Goal: Transaction & Acquisition: Purchase product/service

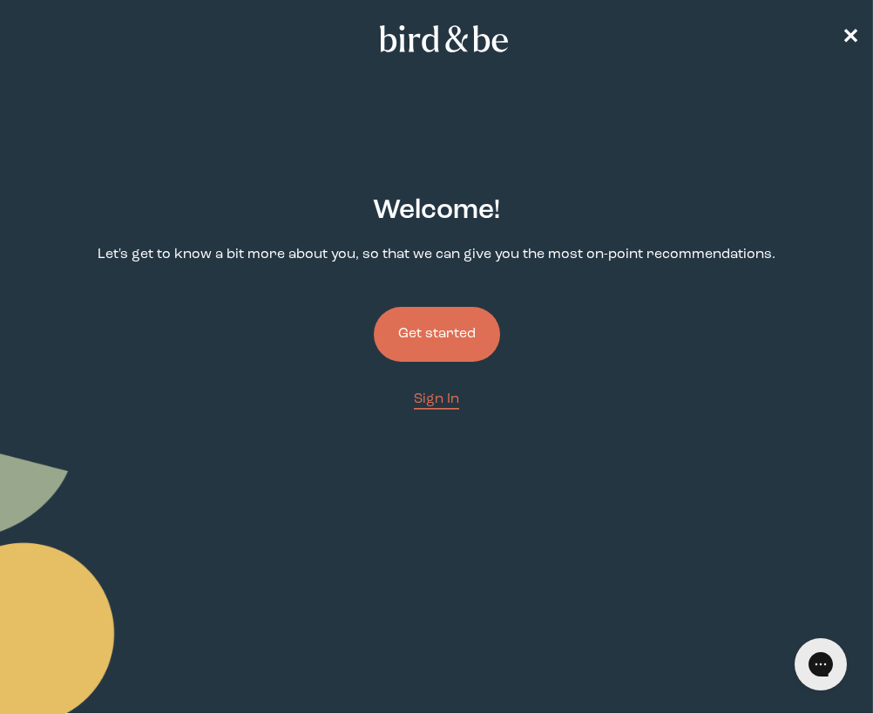
click at [416, 335] on button "Get started" at bounding box center [437, 334] width 126 height 55
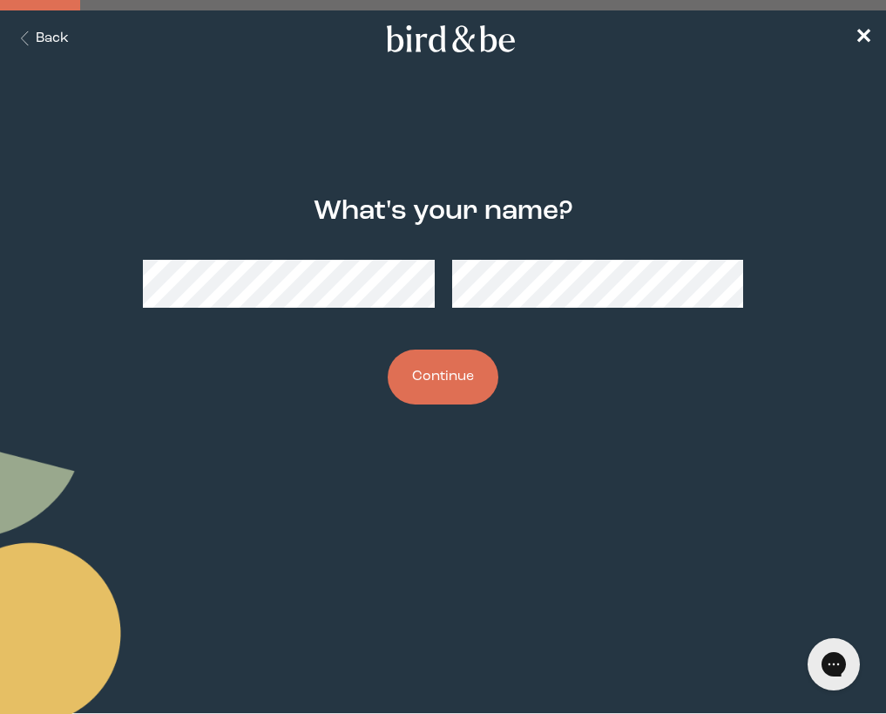
click at [416, 385] on button "Continue" at bounding box center [443, 376] width 111 height 55
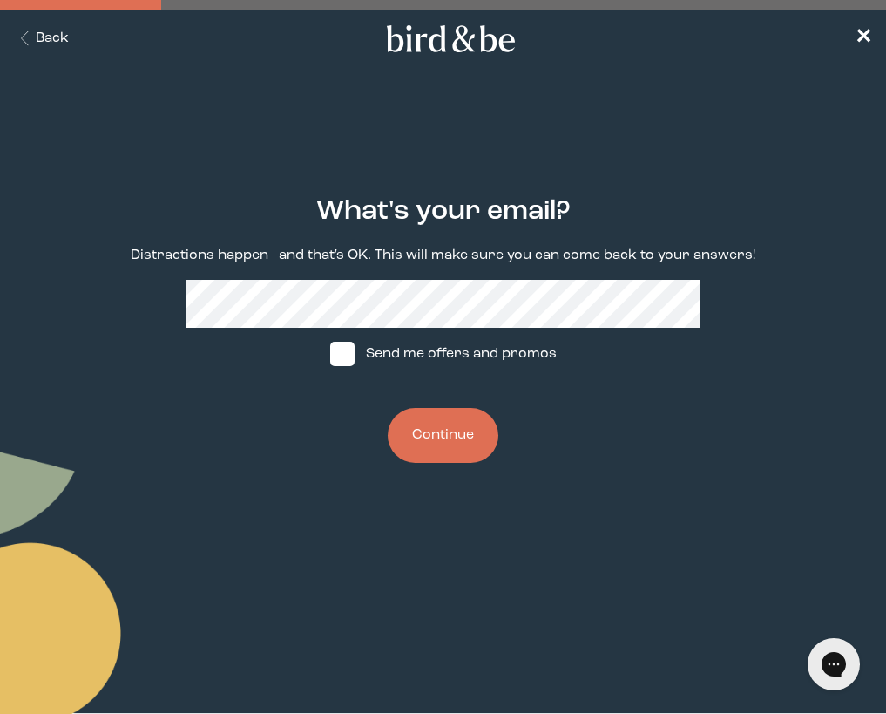
click at [450, 433] on button "Continue" at bounding box center [443, 435] width 111 height 55
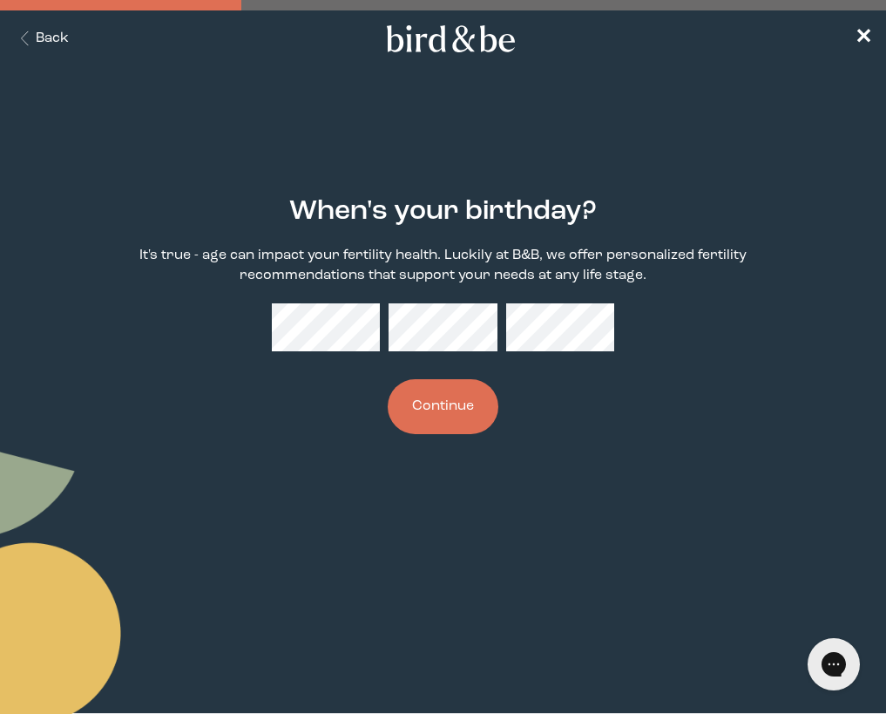
click at [474, 400] on button "Continue" at bounding box center [443, 406] width 111 height 55
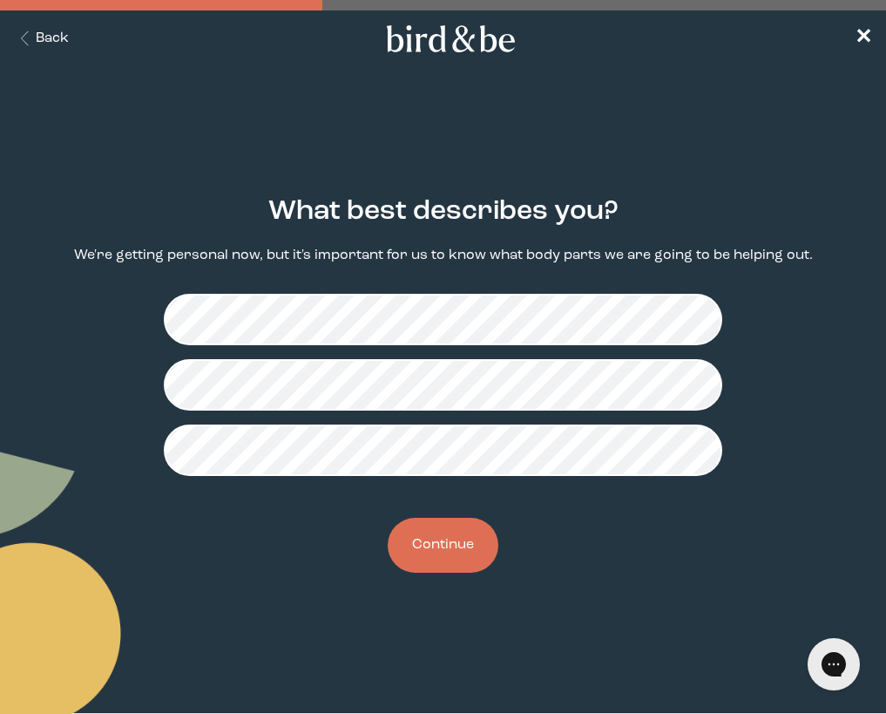
click at [453, 541] on button "Continue" at bounding box center [443, 545] width 111 height 55
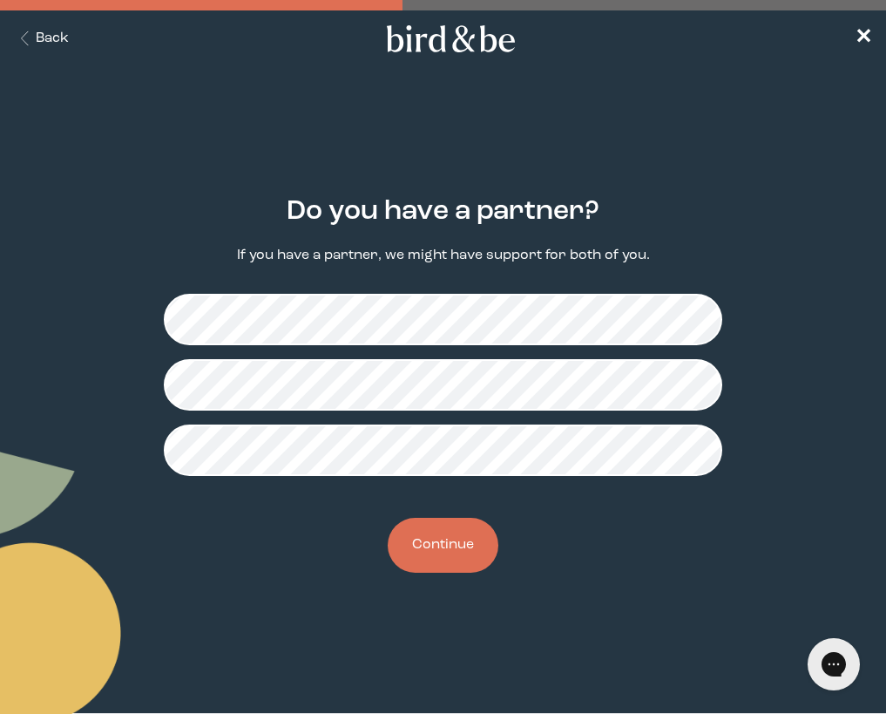
click at [465, 547] on button "Continue" at bounding box center [443, 545] width 111 height 55
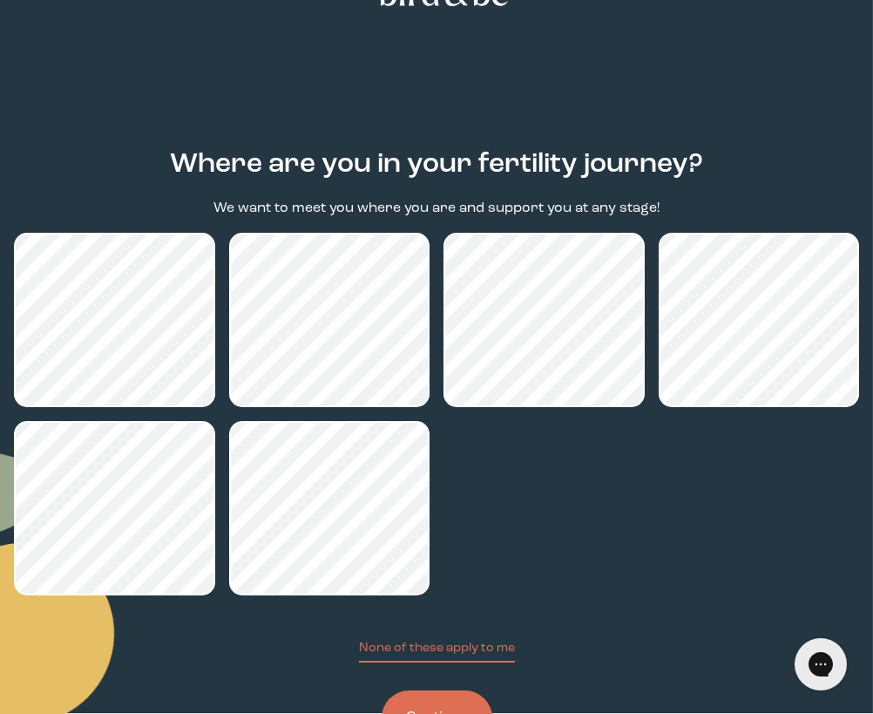
scroll to position [119, 0]
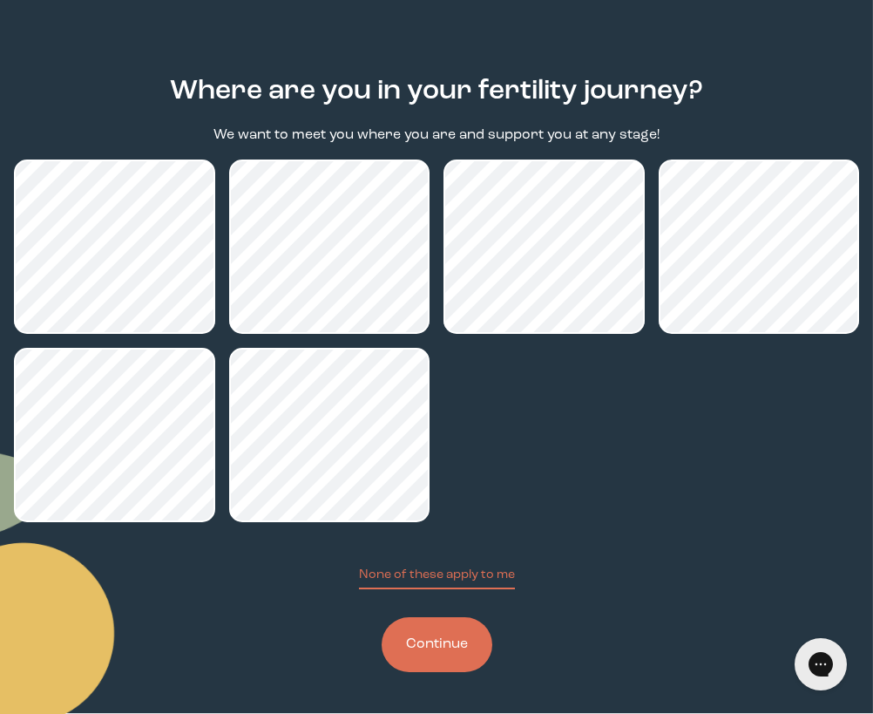
click at [413, 639] on button "Continue" at bounding box center [437, 644] width 111 height 55
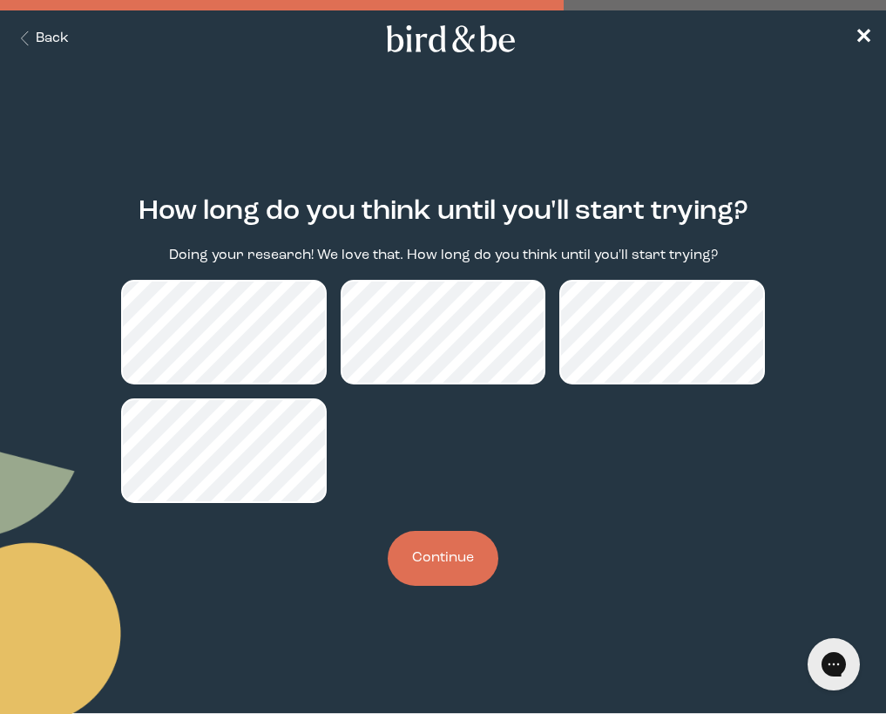
click at [440, 554] on button "Continue" at bounding box center [443, 558] width 111 height 55
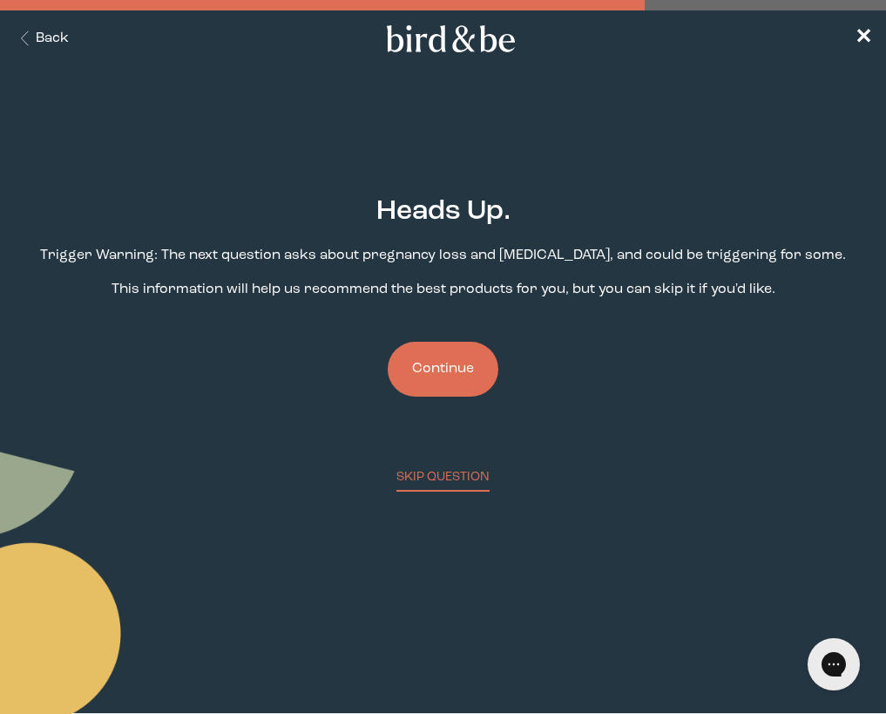
click at [448, 362] on button "Continue" at bounding box center [443, 369] width 111 height 55
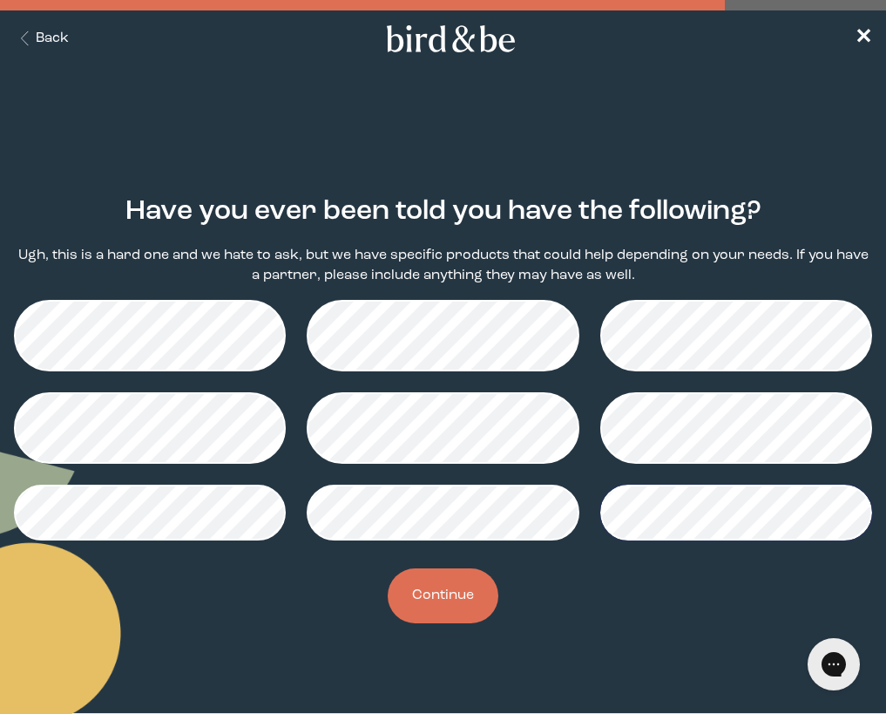
click at [464, 589] on button "Continue" at bounding box center [443, 595] width 111 height 55
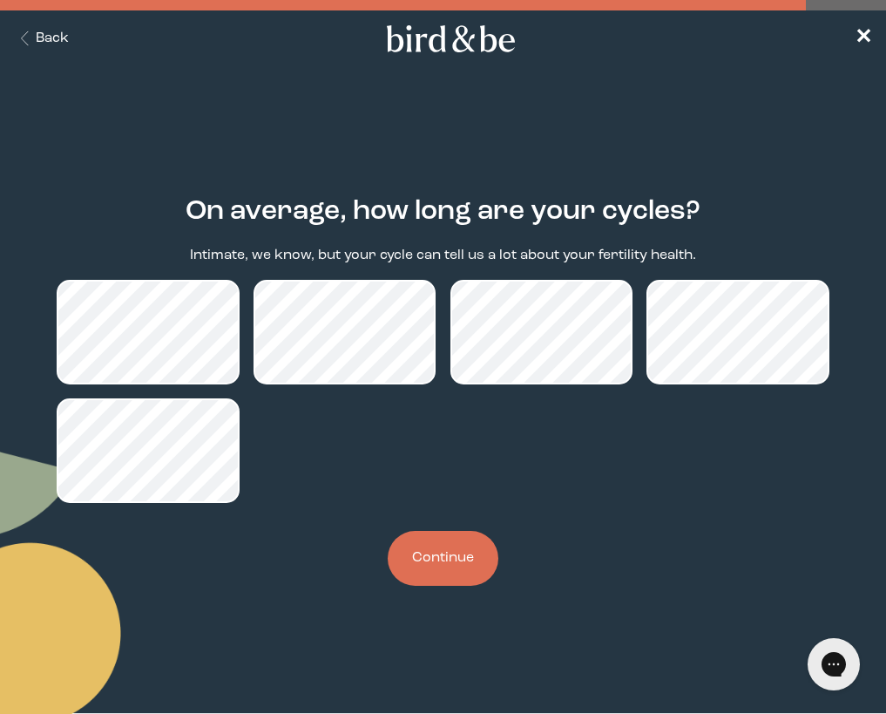
click at [434, 559] on button "Continue" at bounding box center [443, 558] width 111 height 55
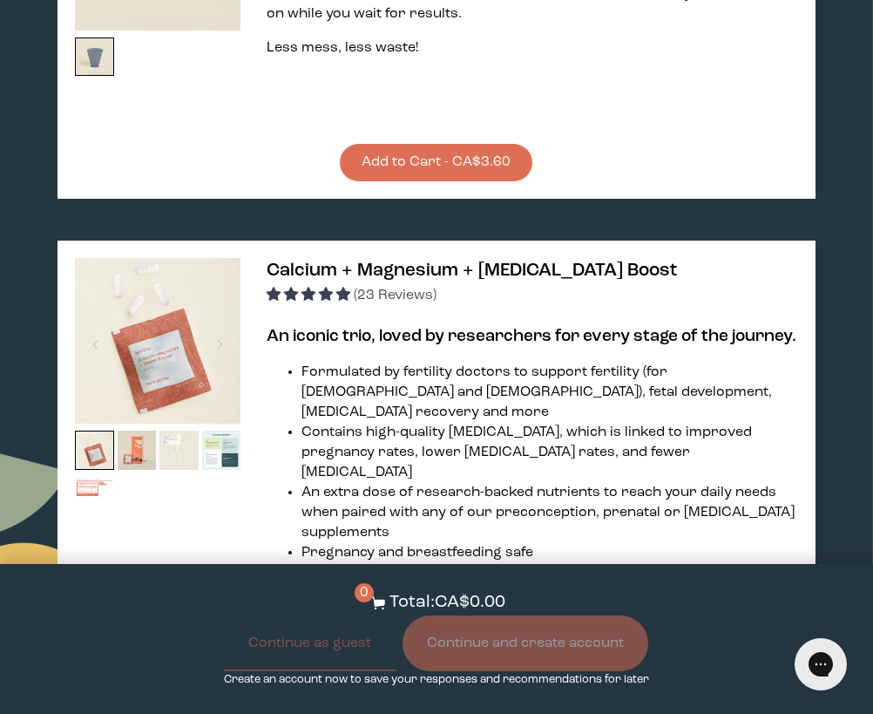
scroll to position [2614, 0]
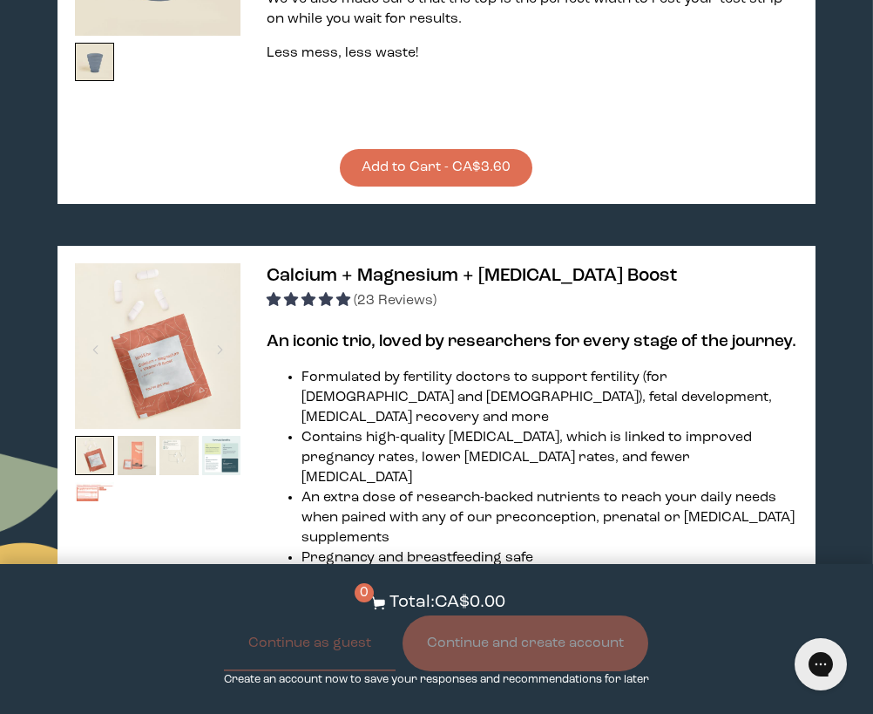
click at [147, 436] on img at bounding box center [137, 455] width 39 height 39
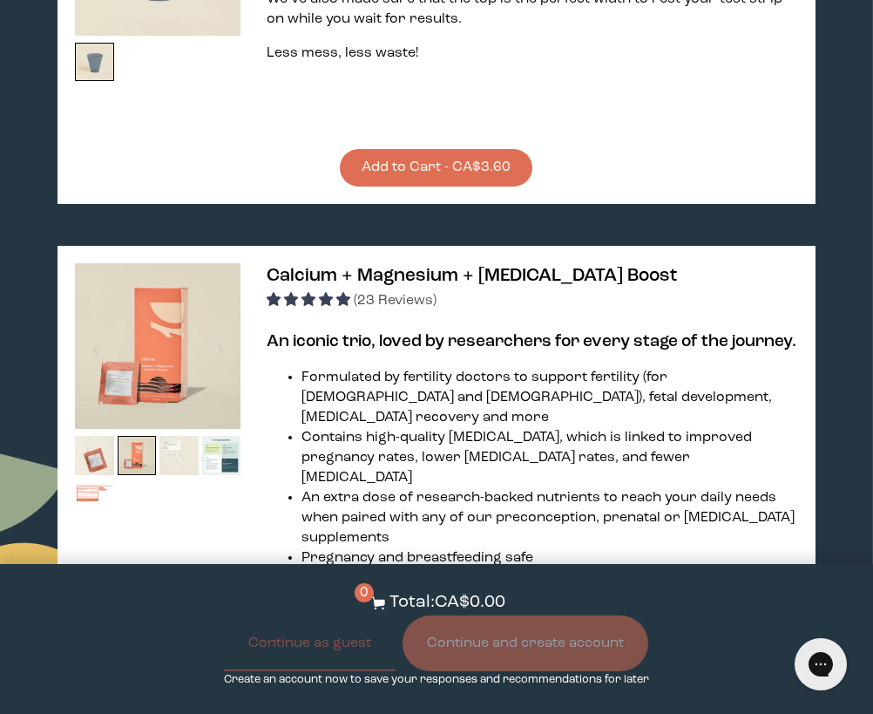
click at [200, 436] on div at bounding box center [158, 481] width 166 height 91
click at [223, 436] on img at bounding box center [221, 455] width 39 height 39
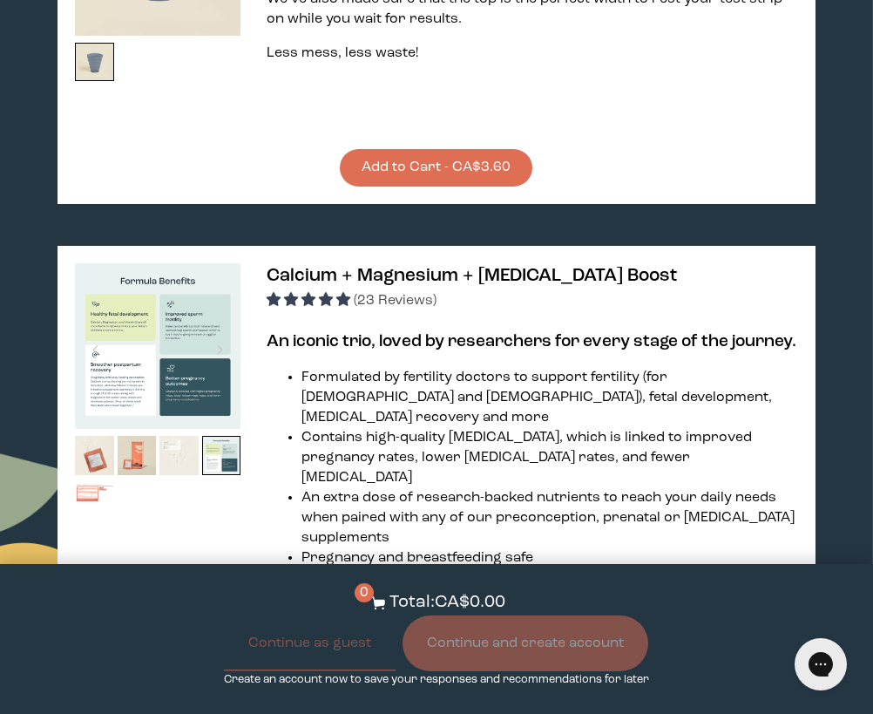
click at [177, 436] on img at bounding box center [178, 455] width 39 height 39
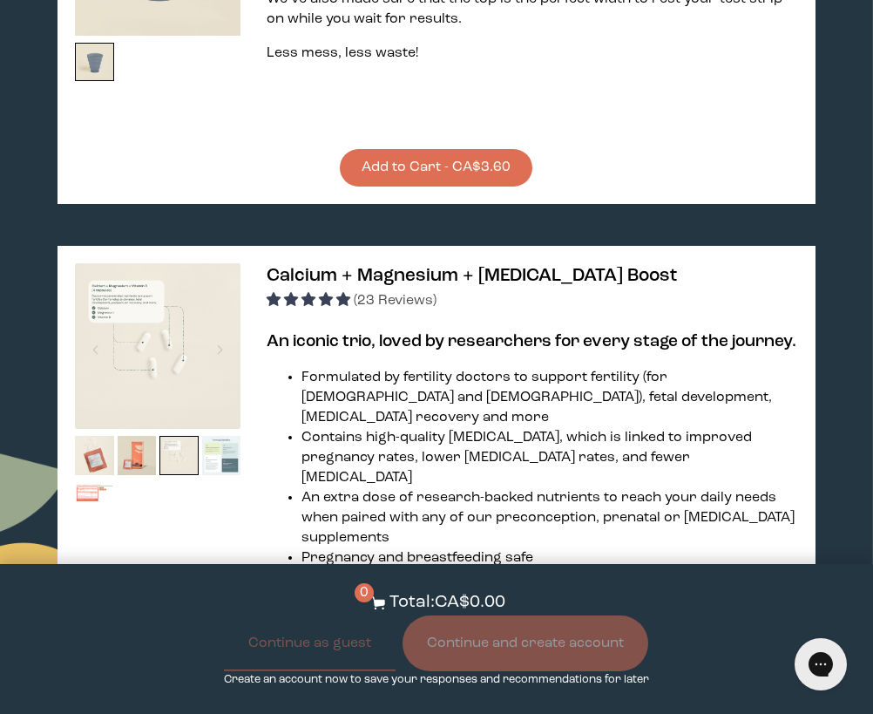
click at [206, 436] on img at bounding box center [221, 455] width 39 height 39
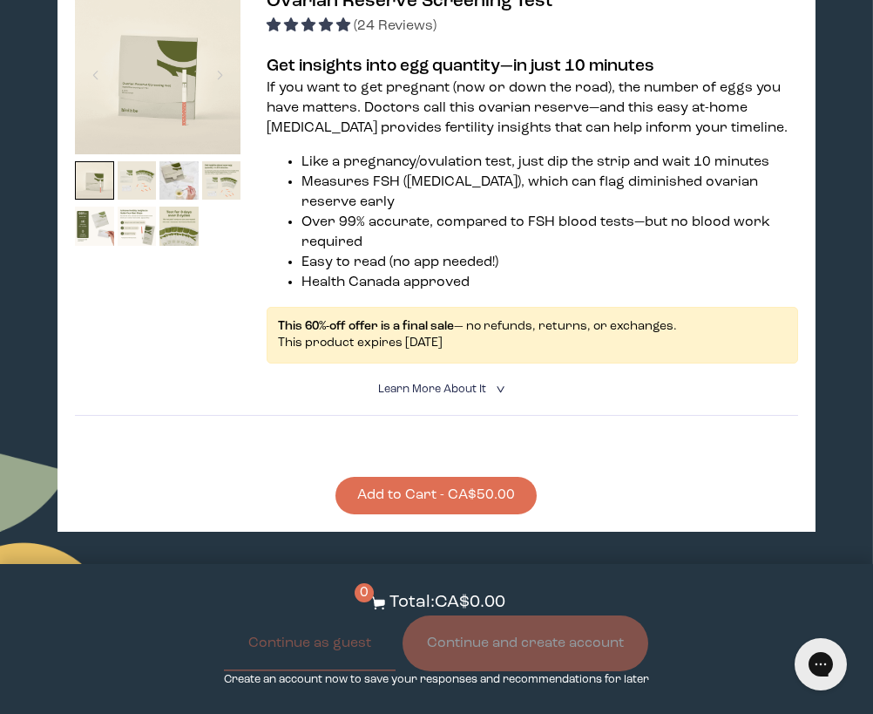
scroll to position [1917, 0]
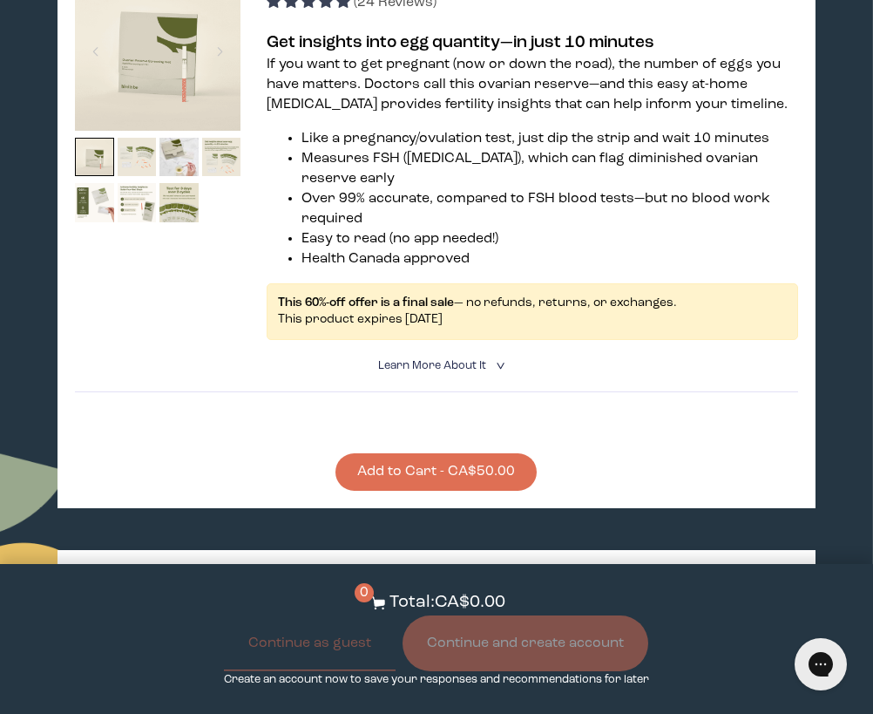
click at [403, 453] on button "Add to Cart - CA$50.00" at bounding box center [435, 471] width 201 height 37
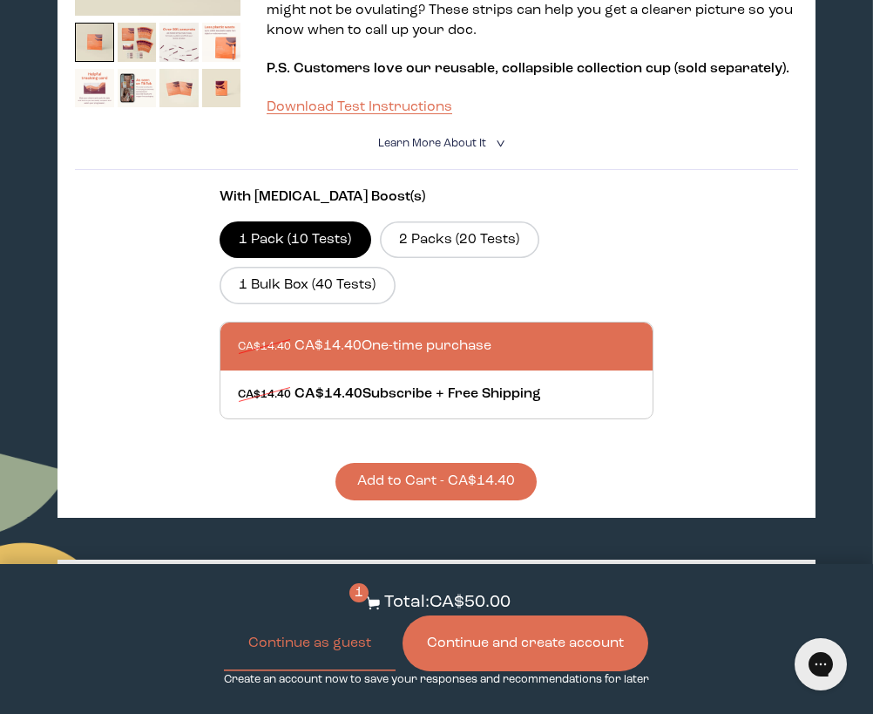
scroll to position [1307, 0]
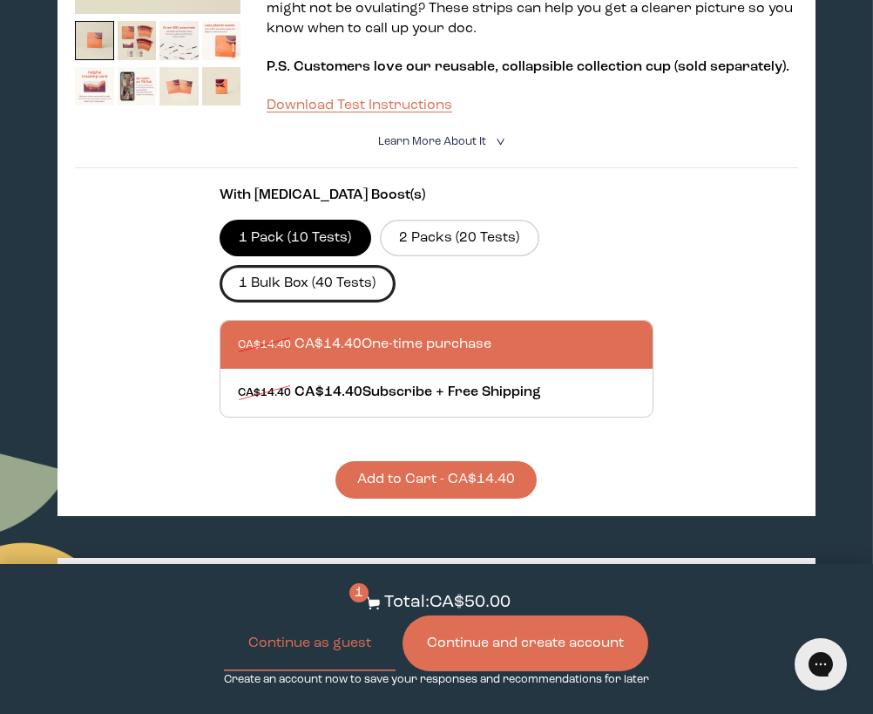
click at [348, 265] on label "1 Bulk Box (40 Tests)" at bounding box center [308, 283] width 176 height 37
click at [0, 0] on input "1 Bulk Box (40 Tests)" at bounding box center [0, 0] width 0 height 0
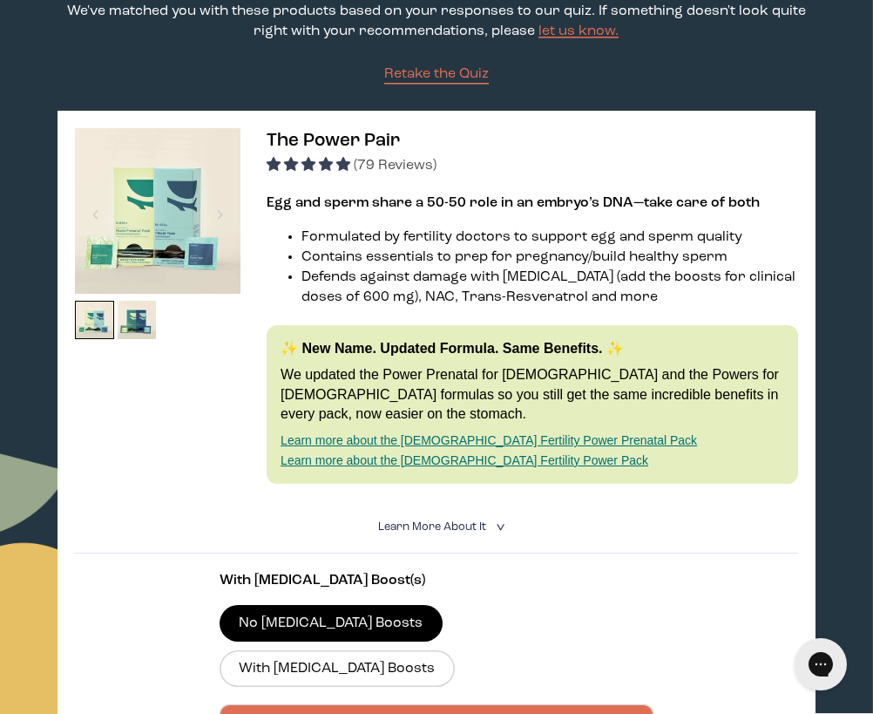
scroll to position [261, 0]
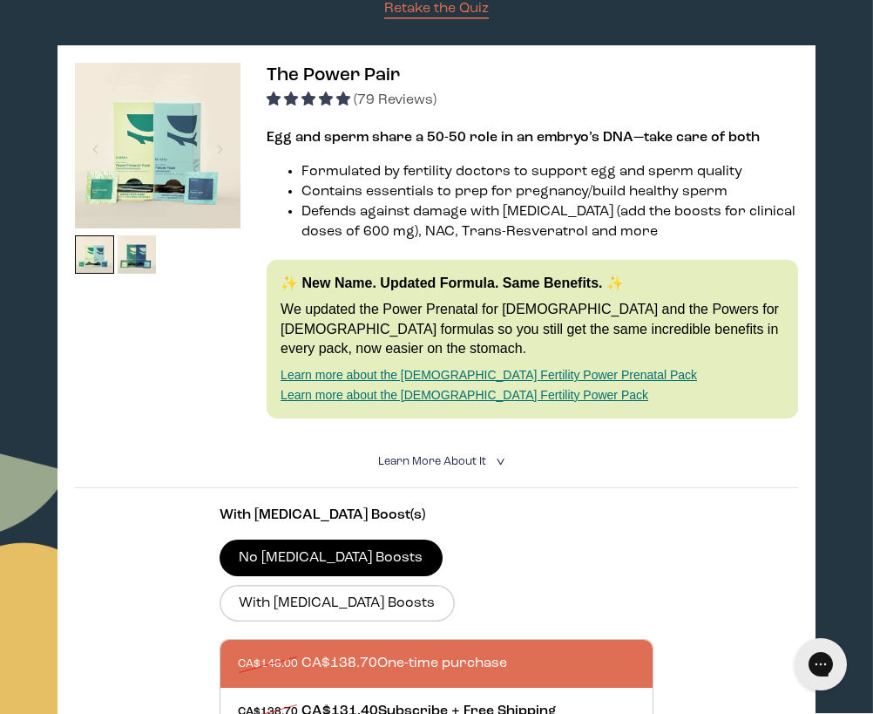
click at [191, 110] on img at bounding box center [158, 146] width 166 height 166
click at [361, 77] on span "The Power Pair" at bounding box center [333, 75] width 133 height 18
